Goal: Find specific page/section: Find specific page/section

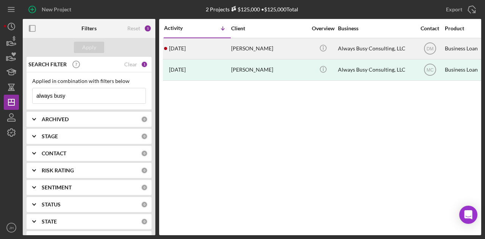
click at [194, 41] on div "[DATE] [PERSON_NAME]" at bounding box center [197, 49] width 66 height 20
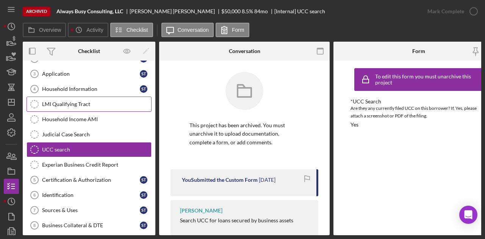
scroll to position [59, 0]
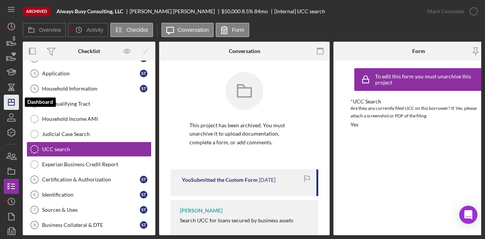
click at [15, 101] on icon "Icon/Dashboard" at bounding box center [11, 102] width 19 height 19
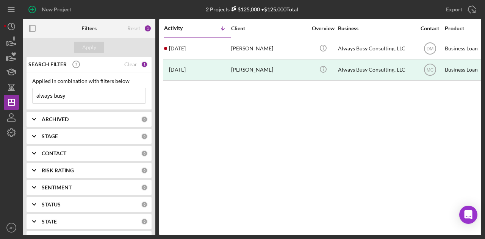
click at [129, 65] on div "Clear" at bounding box center [130, 64] width 13 height 6
click at [82, 48] on button "Apply" at bounding box center [89, 47] width 30 height 11
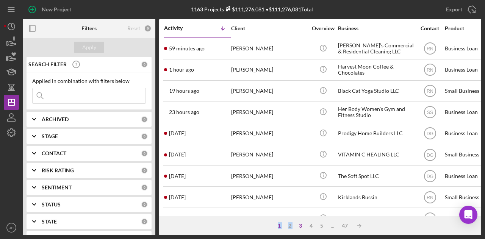
drag, startPoint x: 241, startPoint y: 218, endPoint x: 294, endPoint y: 227, distance: 54.5
click at [294, 227] on div "1 2 3 4 5 ... 47 Icon/Table Sort Arrow" at bounding box center [320, 225] width 322 height 19
